Goal: Task Accomplishment & Management: Manage account settings

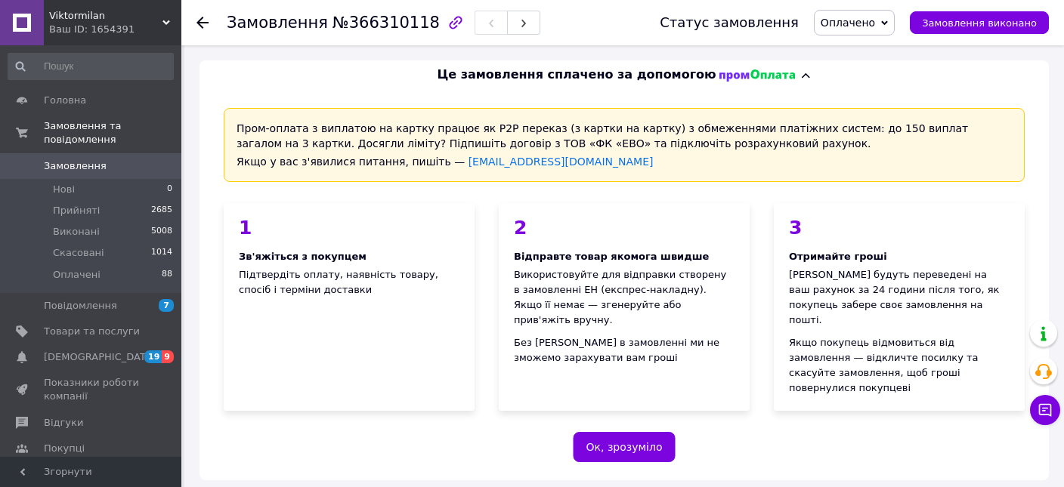
scroll to position [638, 0]
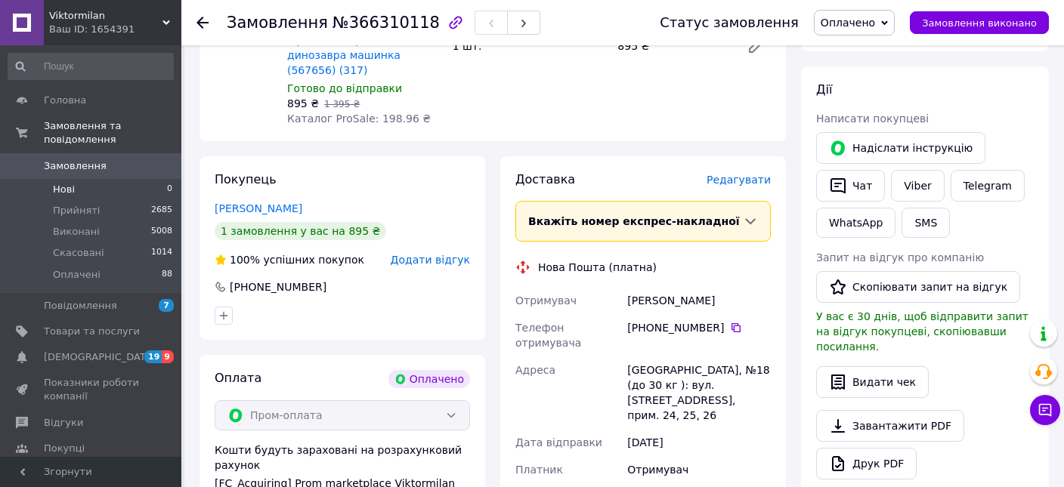
click at [97, 179] on li "Нові 0" at bounding box center [90, 189] width 181 height 21
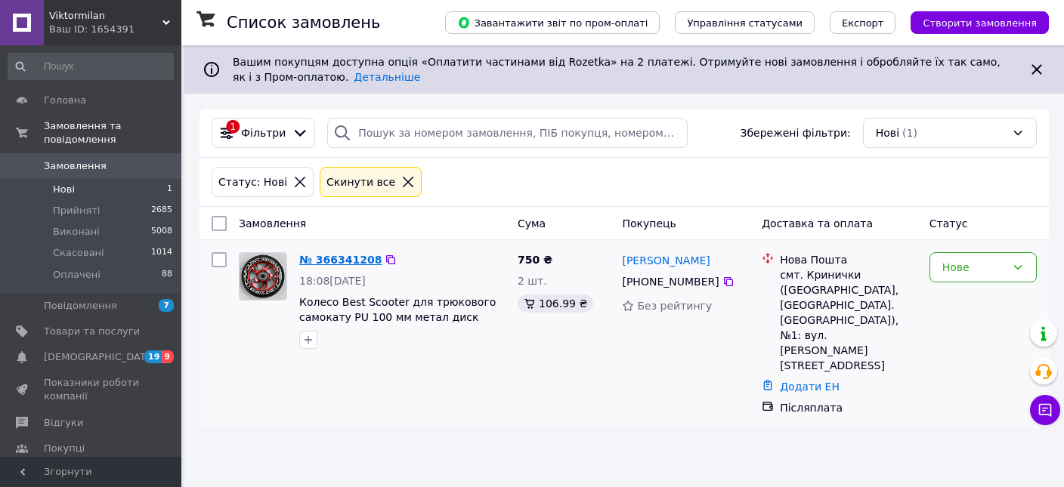
click at [315, 261] on link "№ 366341208" at bounding box center [340, 260] width 82 height 12
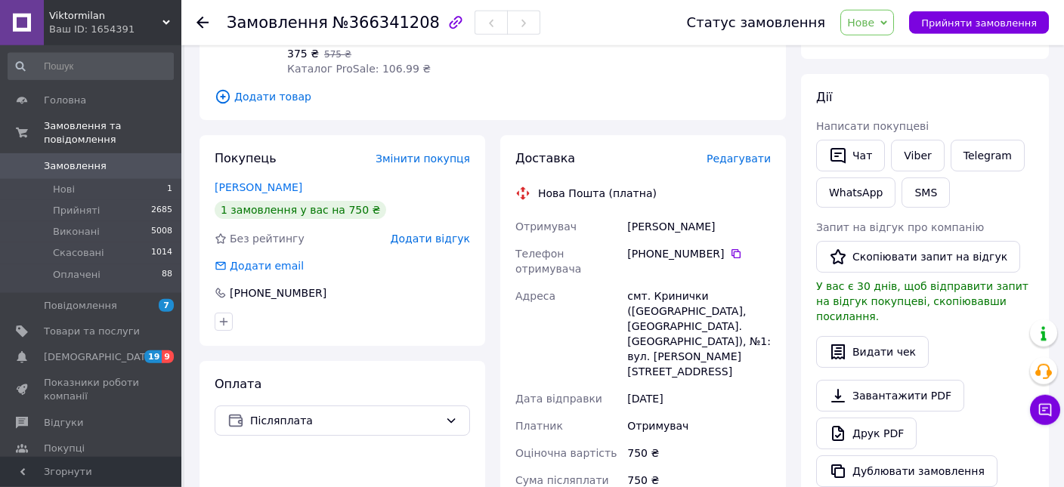
scroll to position [239, 0]
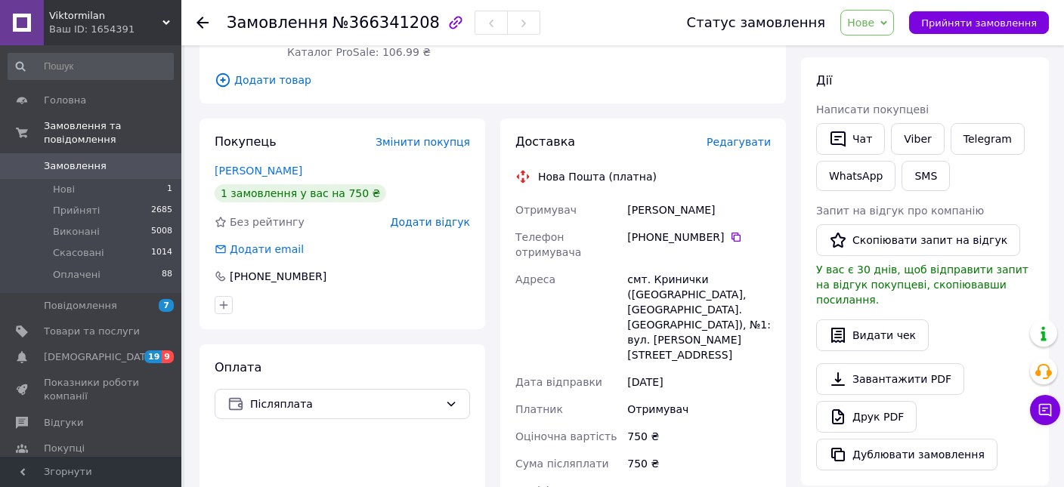
click at [874, 22] on span "Нове" at bounding box center [860, 23] width 27 height 12
click at [879, 47] on li "Прийнято" at bounding box center [876, 53] width 70 height 23
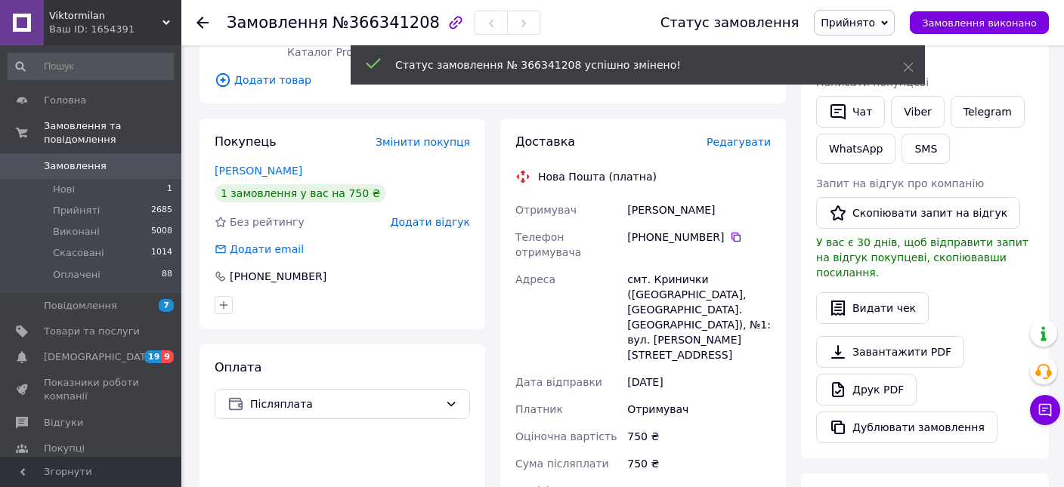
click at [746, 144] on span "Редагувати" at bounding box center [739, 142] width 64 height 12
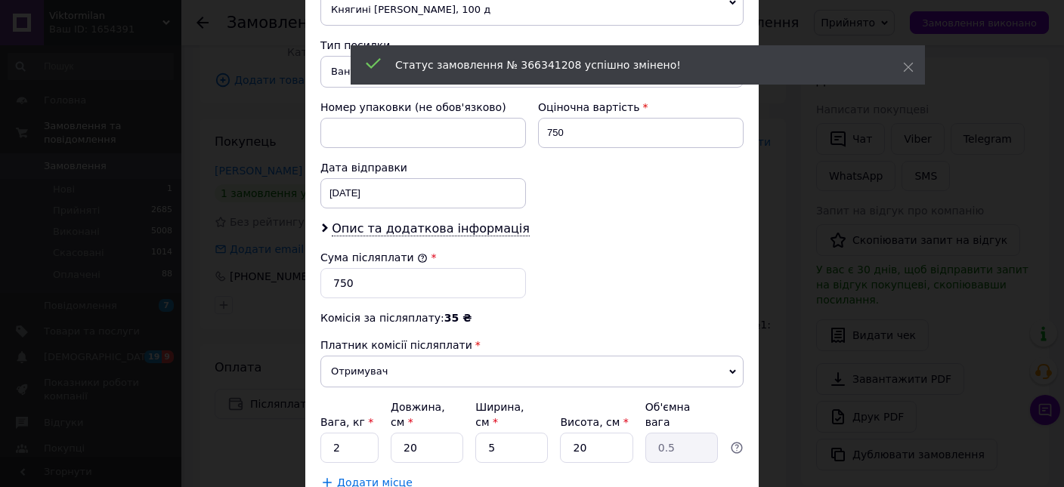
scroll to position [605, 0]
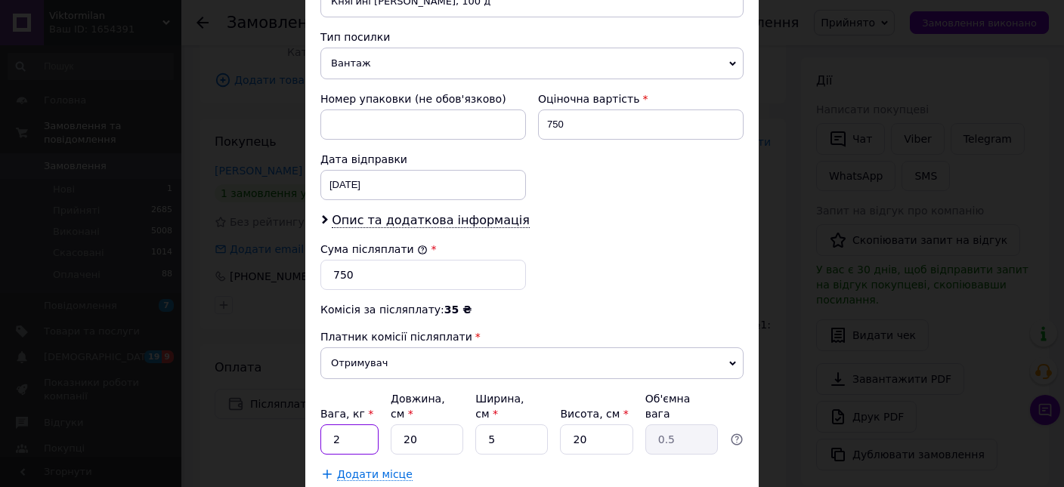
drag, startPoint x: 352, startPoint y: 410, endPoint x: 333, endPoint y: 411, distance: 19.0
click at [333, 425] on input "2" at bounding box center [349, 440] width 58 height 30
type input "1"
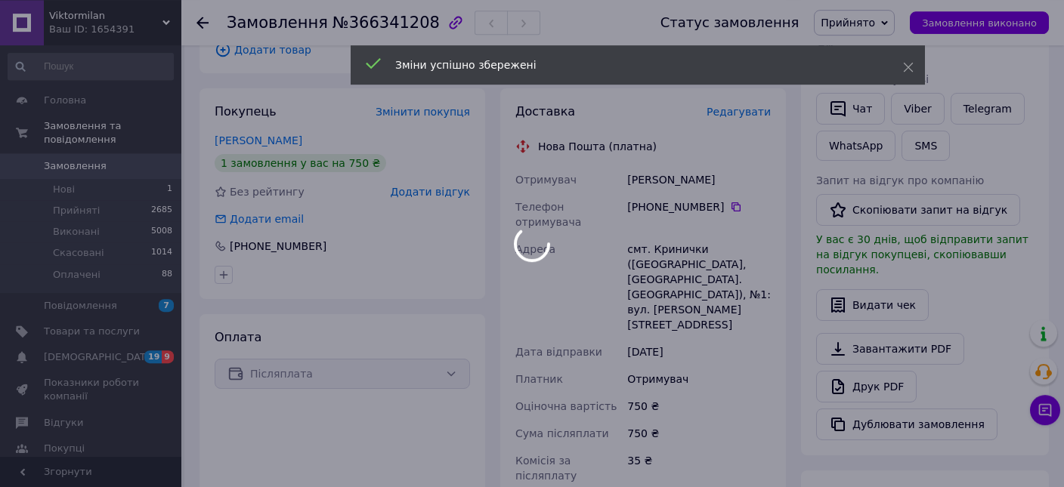
scroll to position [558, 0]
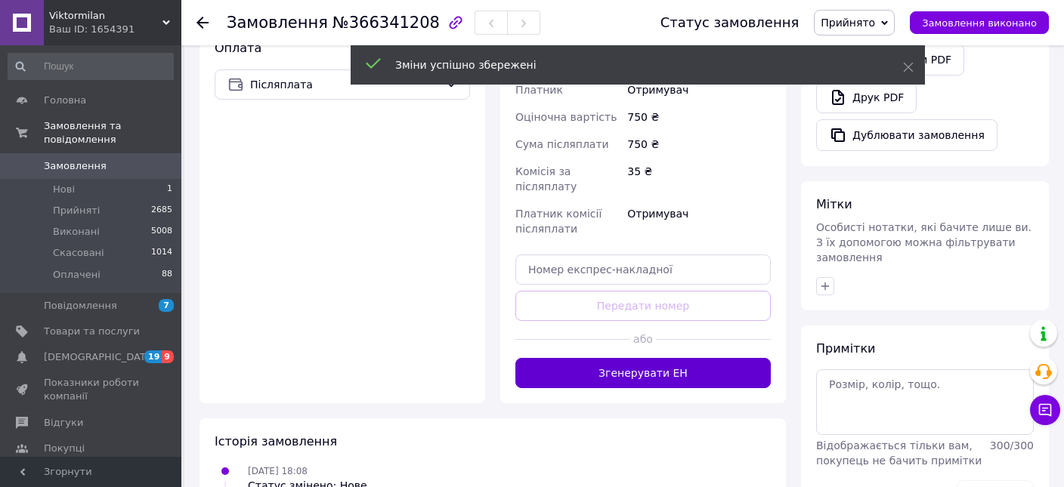
click at [684, 358] on button "Згенерувати ЕН" at bounding box center [642, 373] width 255 height 30
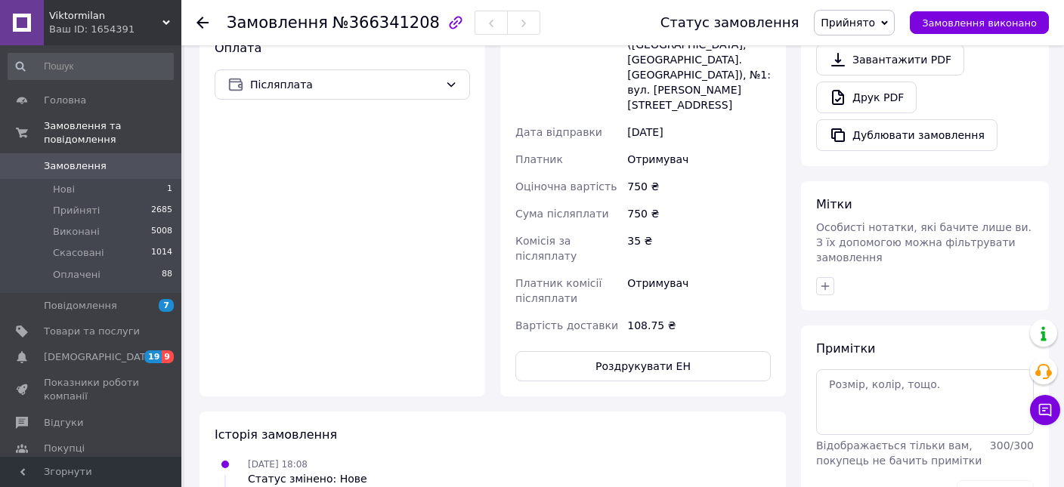
click at [141, 159] on span "0" at bounding box center [161, 166] width 42 height 14
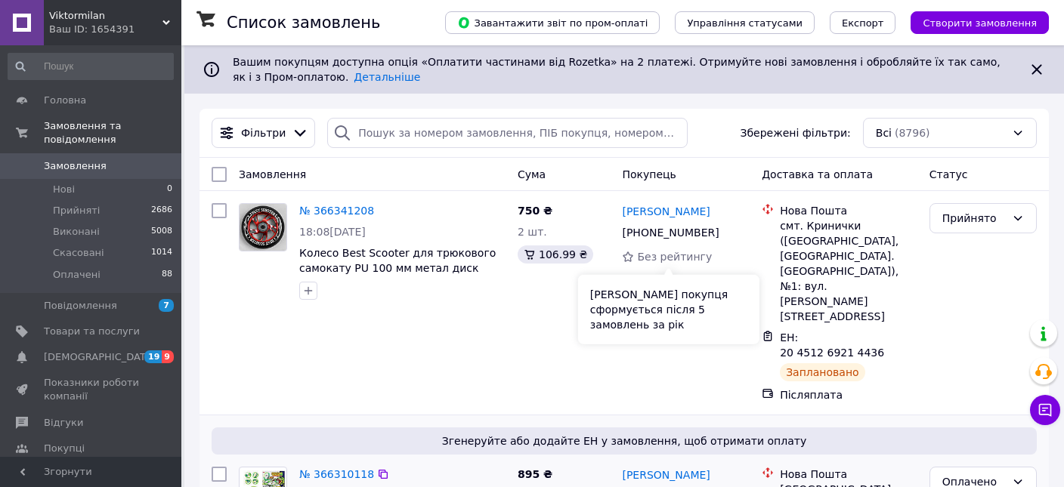
scroll to position [159, 0]
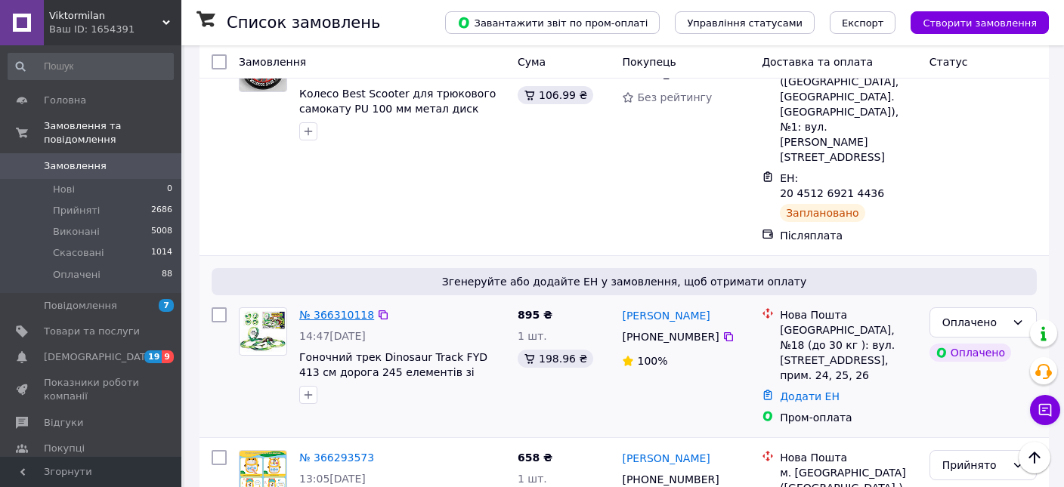
click at [357, 309] on link "№ 366310118" at bounding box center [336, 315] width 75 height 12
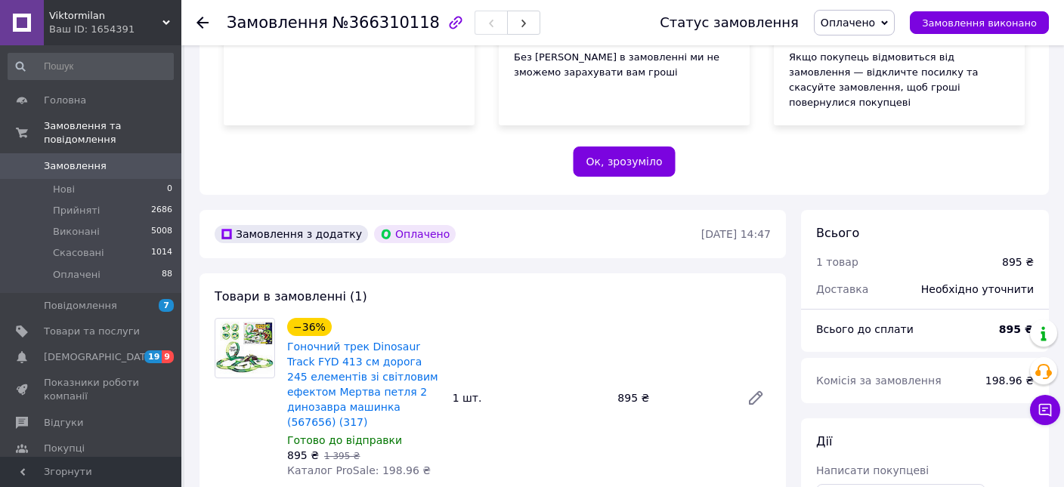
scroll to position [445, 0]
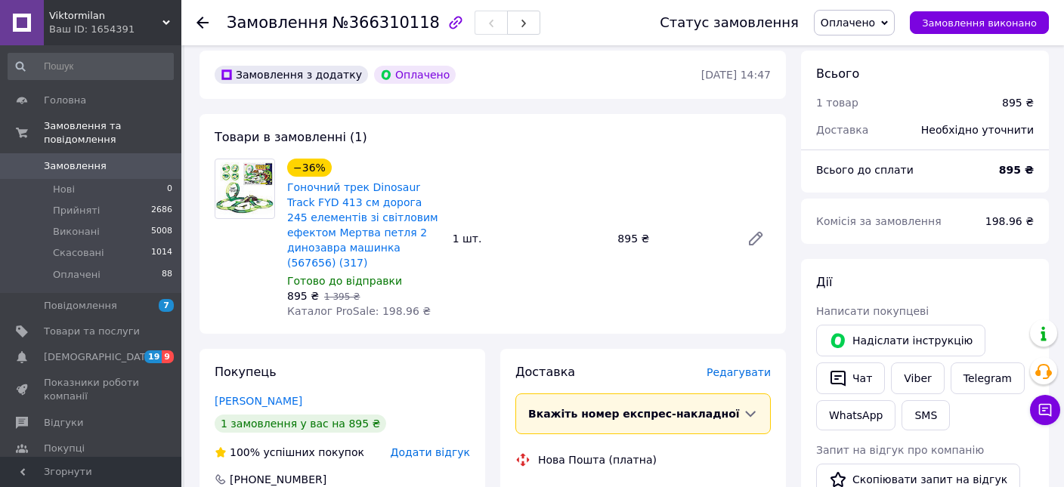
click at [739, 367] on span "Редагувати" at bounding box center [739, 373] width 64 height 12
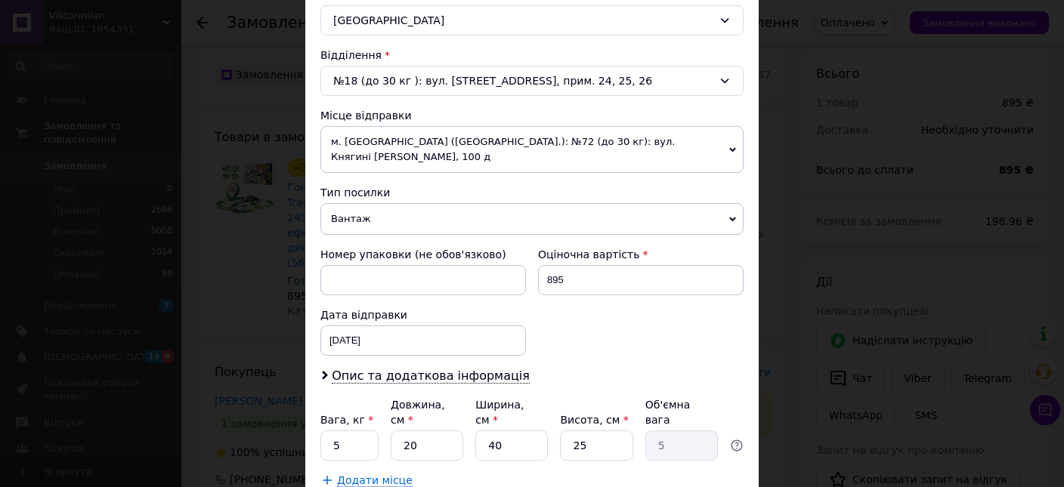
scroll to position [511, 0]
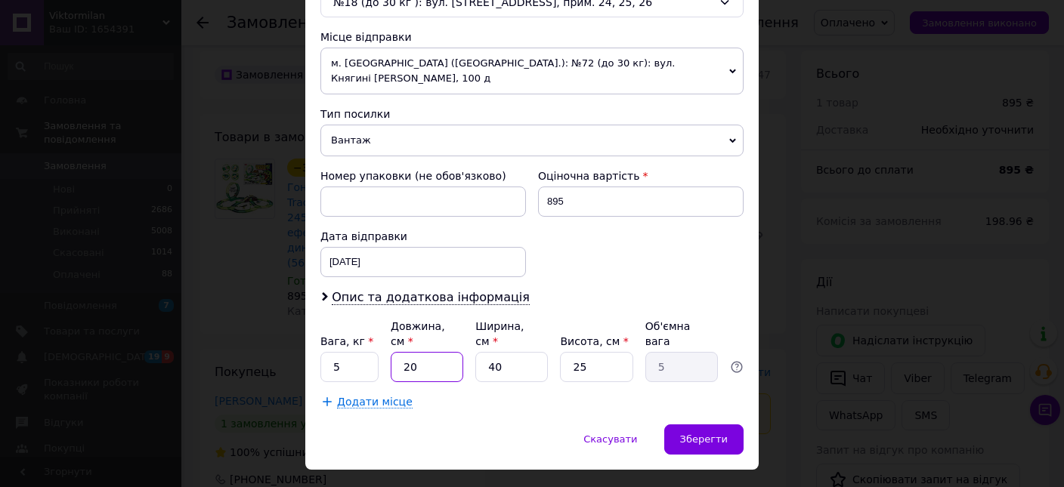
drag, startPoint x: 410, startPoint y: 334, endPoint x: 397, endPoint y: 339, distance: 14.3
click at [399, 352] on input "20" at bounding box center [427, 367] width 73 height 30
type input "40"
type input "10"
type input "40"
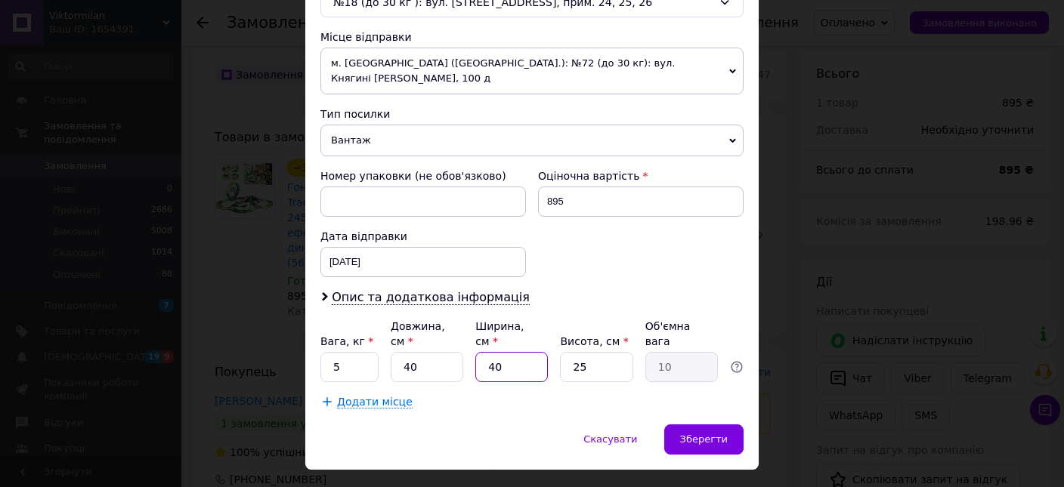
drag, startPoint x: 509, startPoint y: 331, endPoint x: 469, endPoint y: 335, distance: 41.0
click at [475, 352] on input "40" at bounding box center [511, 367] width 73 height 30
type input "5"
type input "1.25"
type input "5"
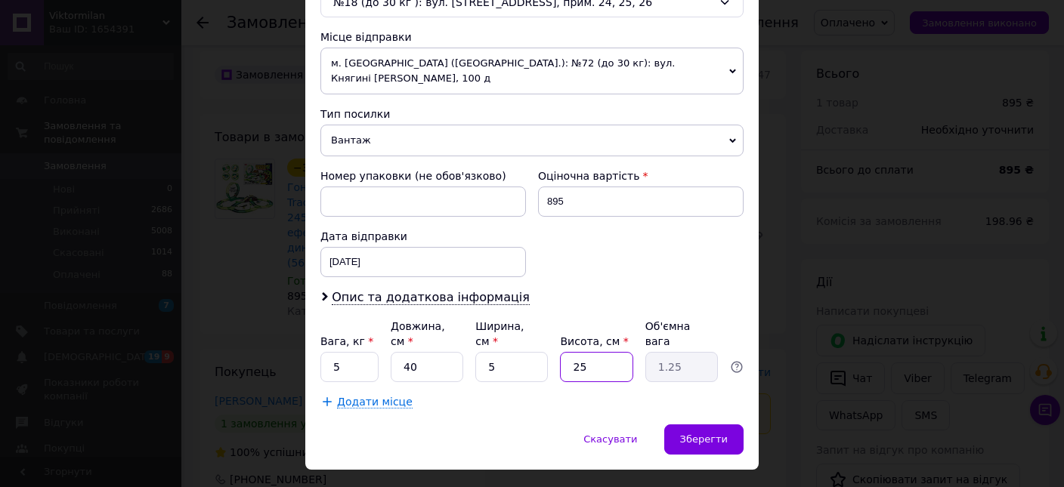
drag, startPoint x: 579, startPoint y: 333, endPoint x: 569, endPoint y: 336, distance: 10.1
click at [570, 352] on input "25" at bounding box center [596, 367] width 73 height 30
type input "35"
type input "1.75"
type input "35"
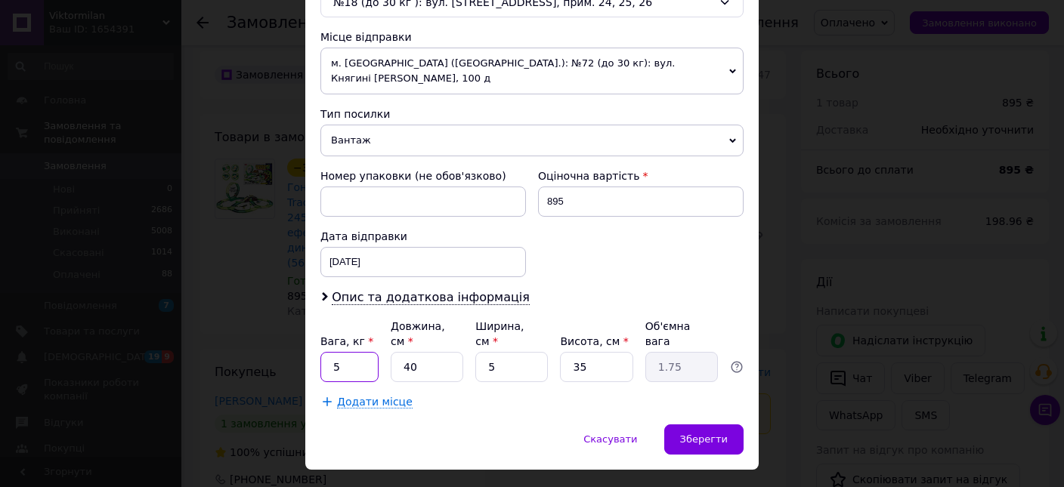
drag, startPoint x: 339, startPoint y: 337, endPoint x: 326, endPoint y: 339, distance: 13.8
click at [326, 352] on input "5" at bounding box center [349, 367] width 58 height 30
type input "1"
click at [717, 434] on span "Зберегти" at bounding box center [704, 439] width 48 height 11
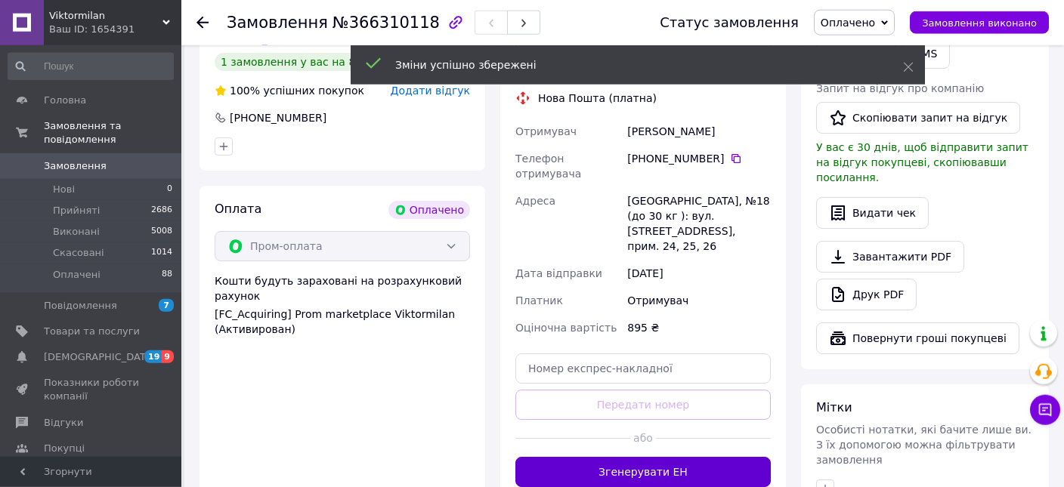
scroll to position [844, 0]
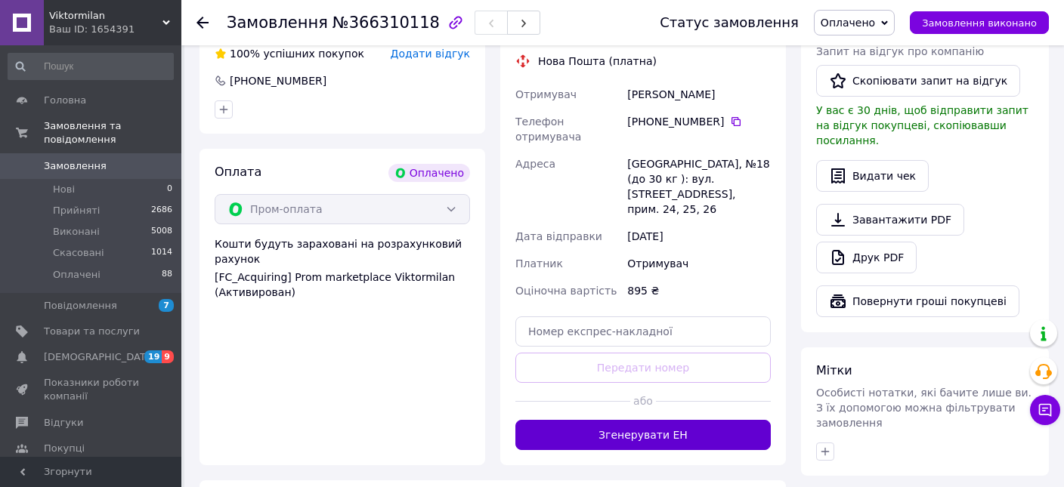
click at [687, 420] on button "Згенерувати ЕН" at bounding box center [642, 435] width 255 height 30
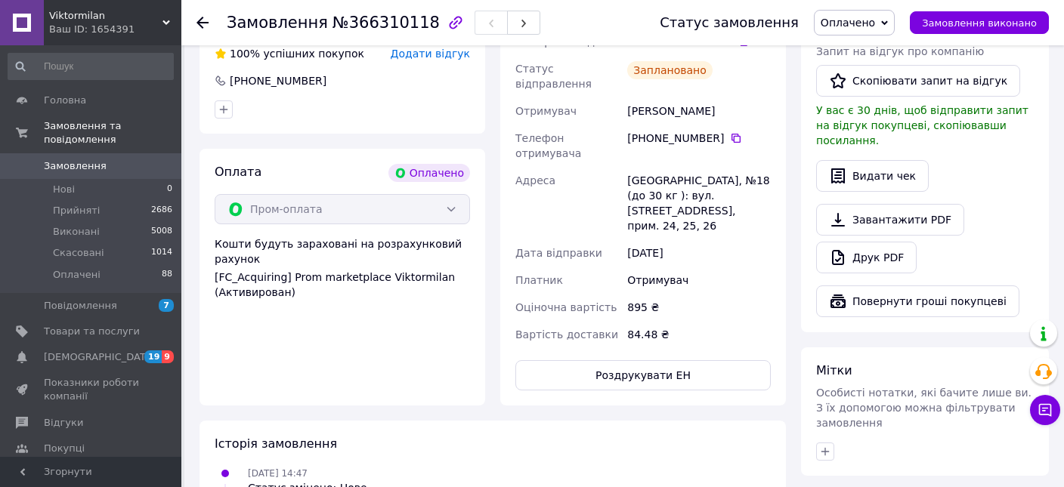
click at [88, 159] on span "Замовлення" at bounding box center [75, 166] width 63 height 14
